Goal: Complete application form

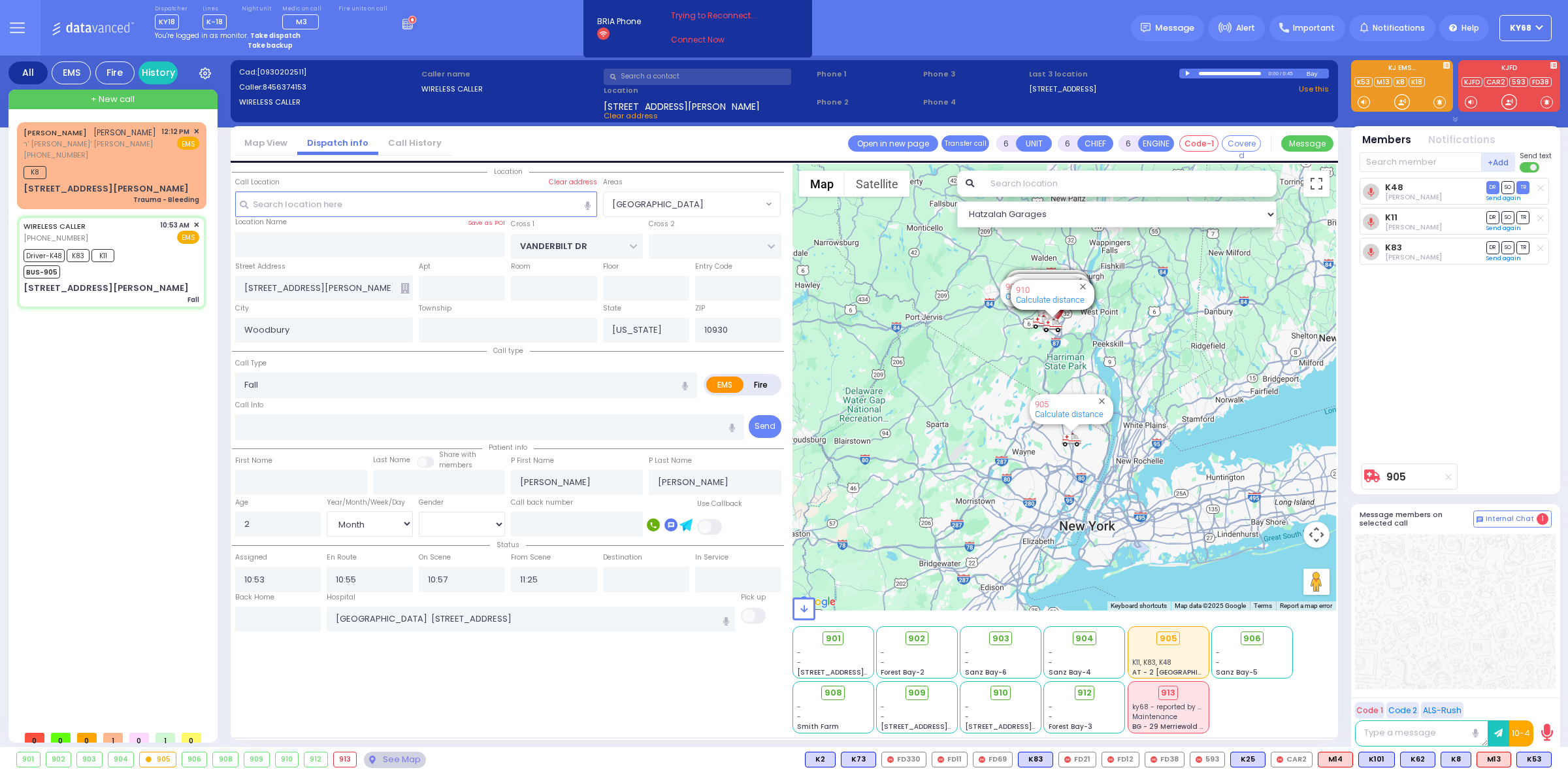
select select "[GEOGRAPHIC_DATA]"
select select "Month"
select select "[DEMOGRAPHIC_DATA]"
select select
radio input "true"
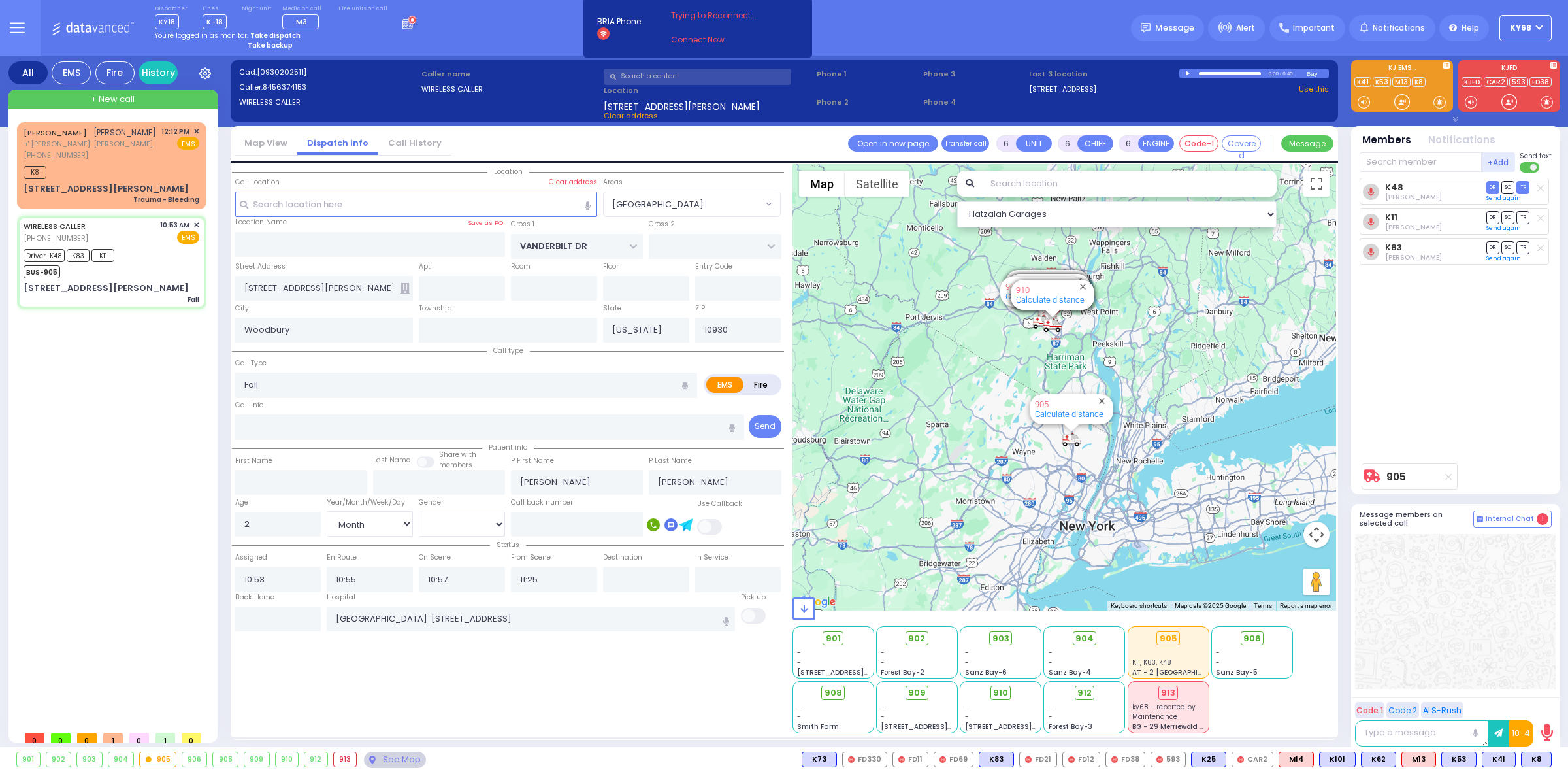
select select "Month"
select select "[DEMOGRAPHIC_DATA]"
select select "[GEOGRAPHIC_DATA]"
select select "Hatzalah Garages"
select select
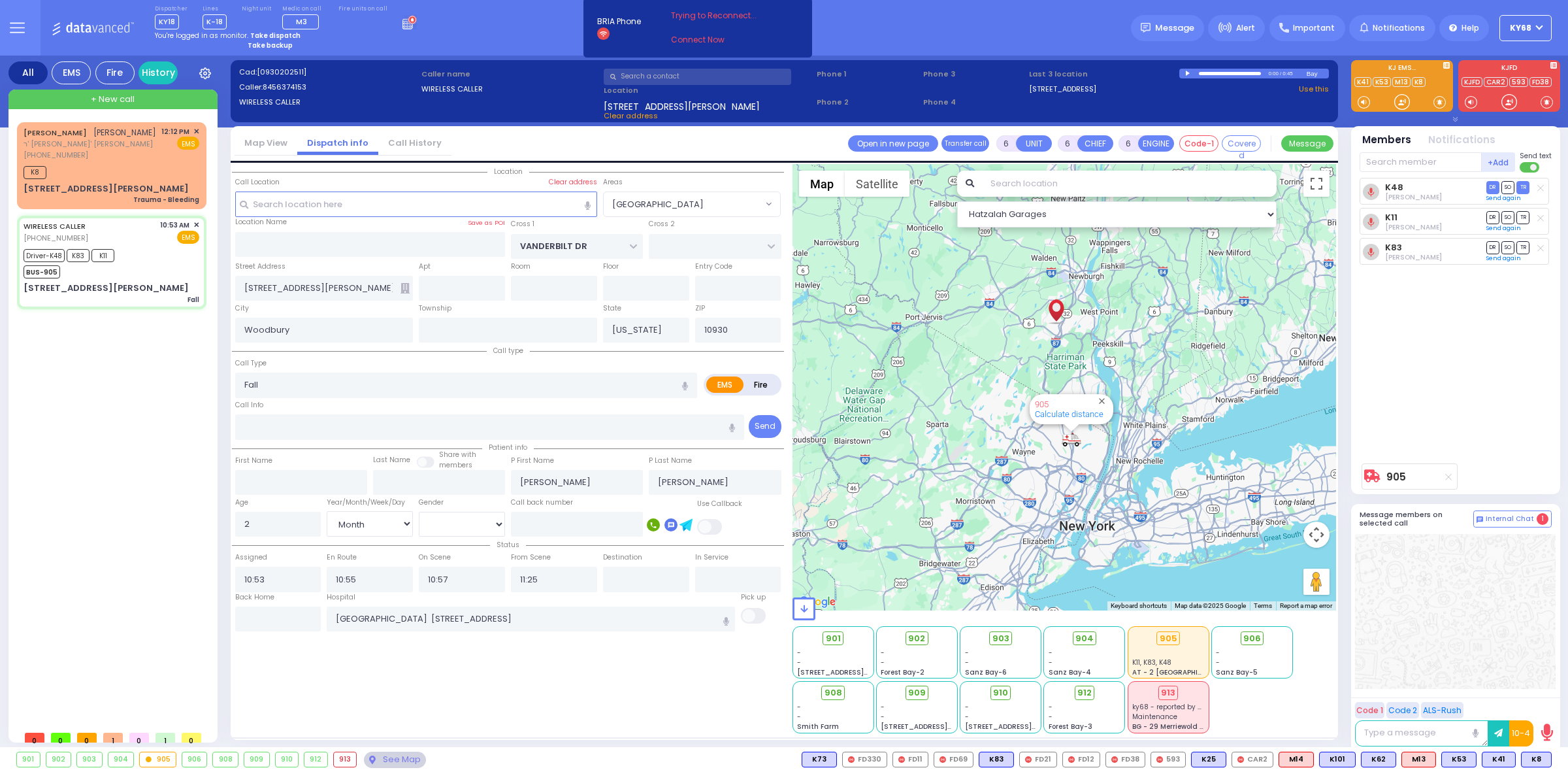
radio input "true"
select select "Month"
select select "[DEMOGRAPHIC_DATA]"
radio input "true"
select select "Month"
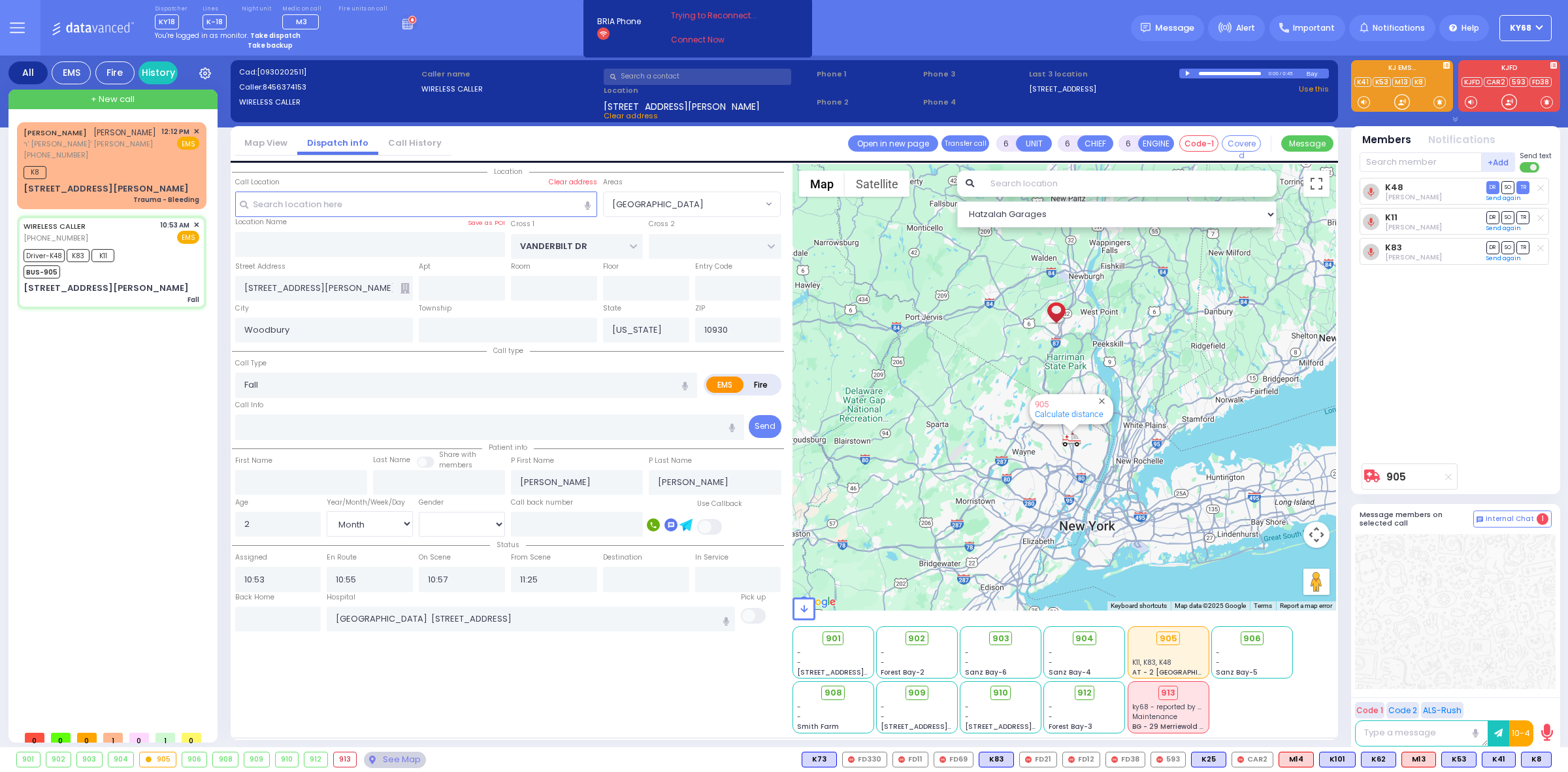
select select "[DEMOGRAPHIC_DATA]"
type input "12:00"
type input "12:20"
radio input "true"
select select "Month"
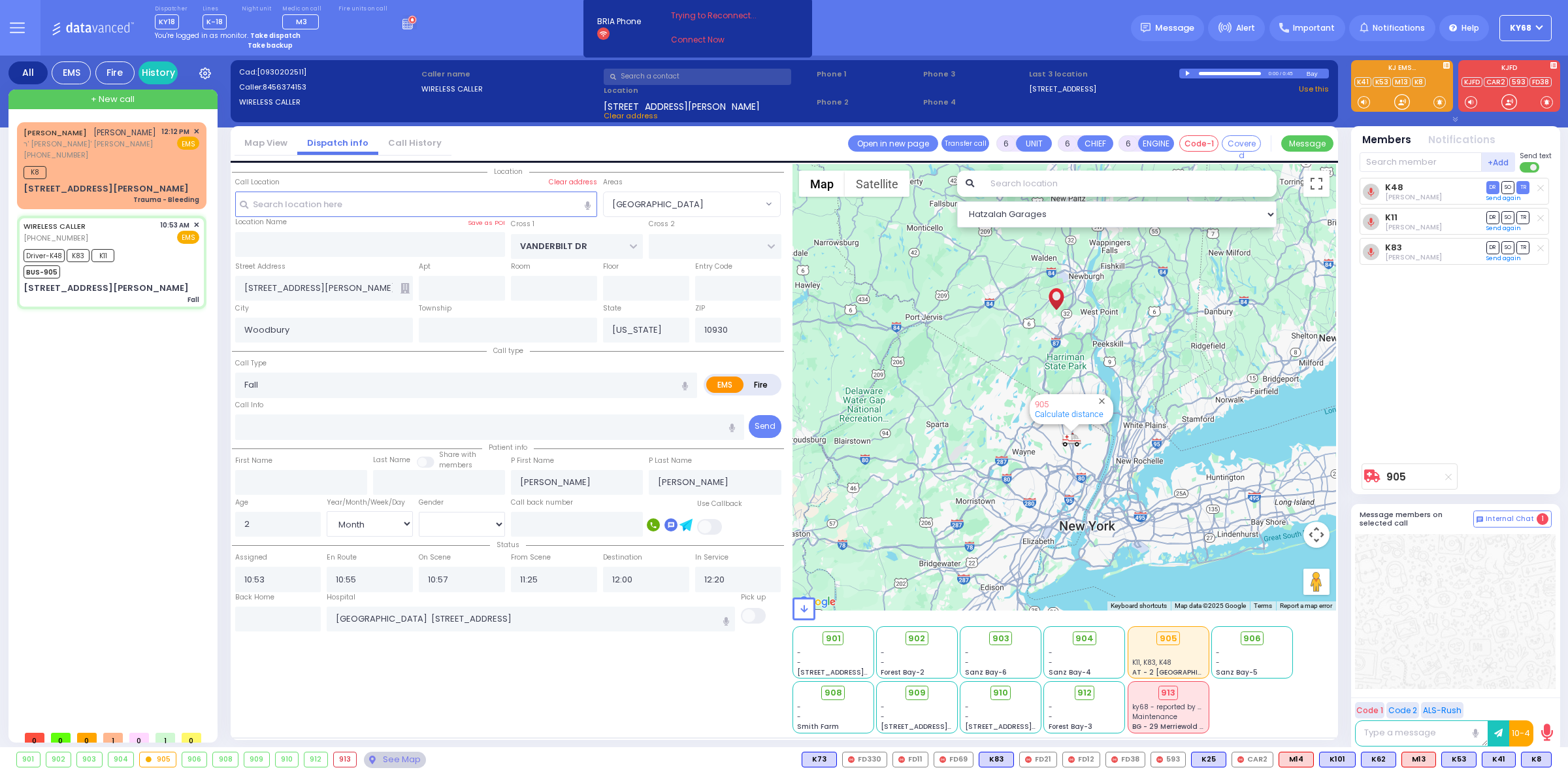
select select "[DEMOGRAPHIC_DATA]"
select select "[GEOGRAPHIC_DATA]"
select select "Hatzalah Garages"
select select
radio input "true"
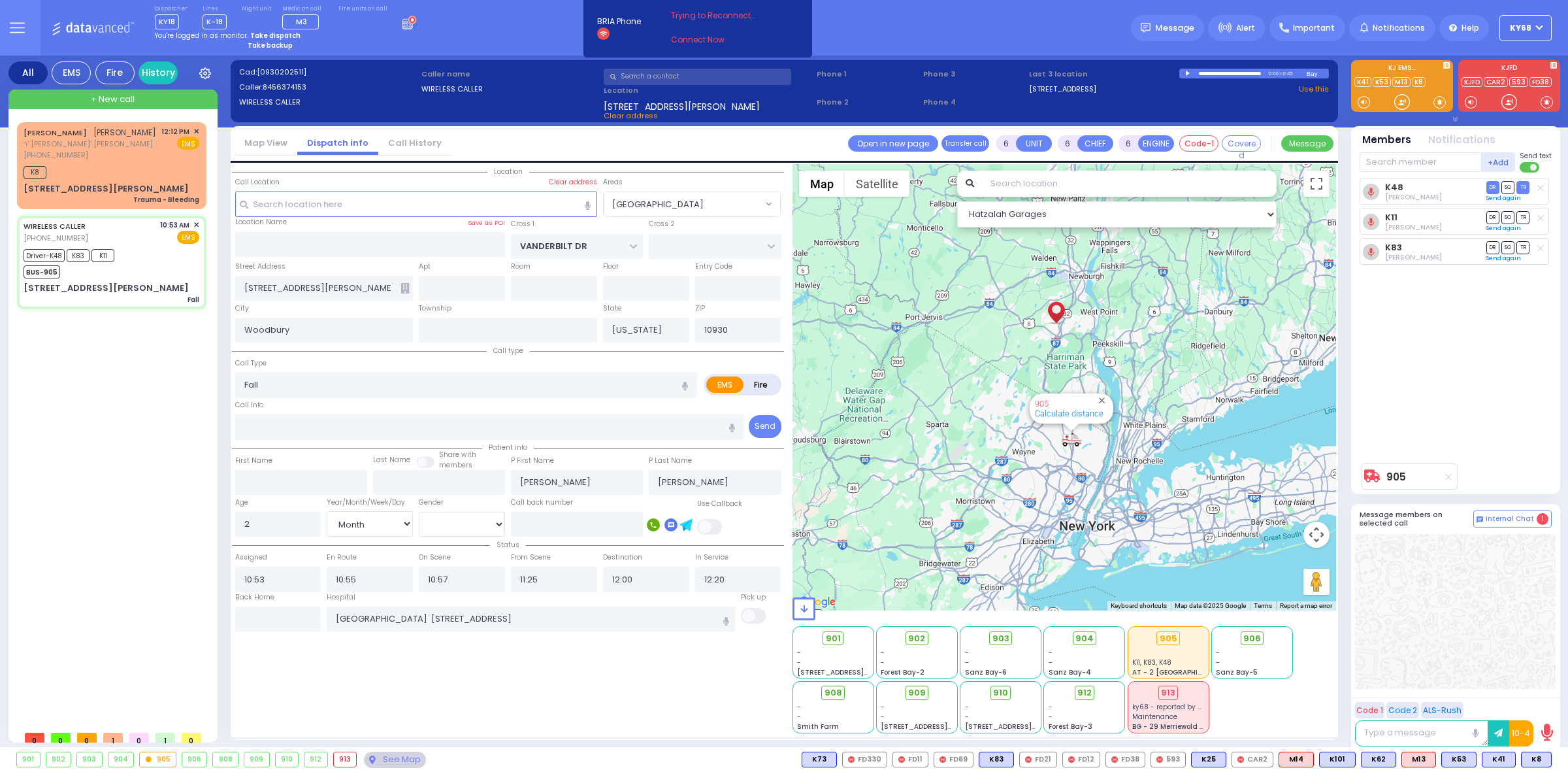
select select "Month"
select select "[DEMOGRAPHIC_DATA]"
select select "[GEOGRAPHIC_DATA]"
select select "Hatzalah Garages"
